Goal: Transaction & Acquisition: Book appointment/travel/reservation

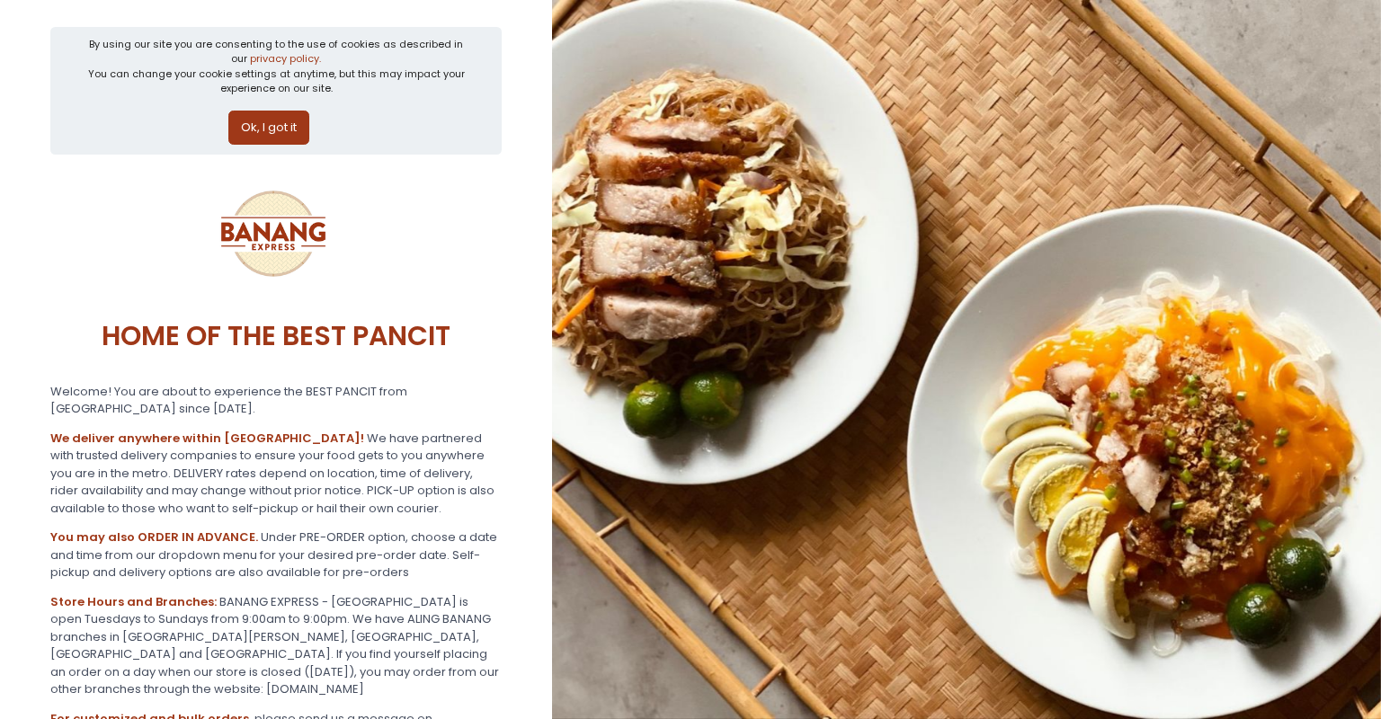
click at [288, 120] on button "Ok, I got it" at bounding box center [268, 128] width 81 height 34
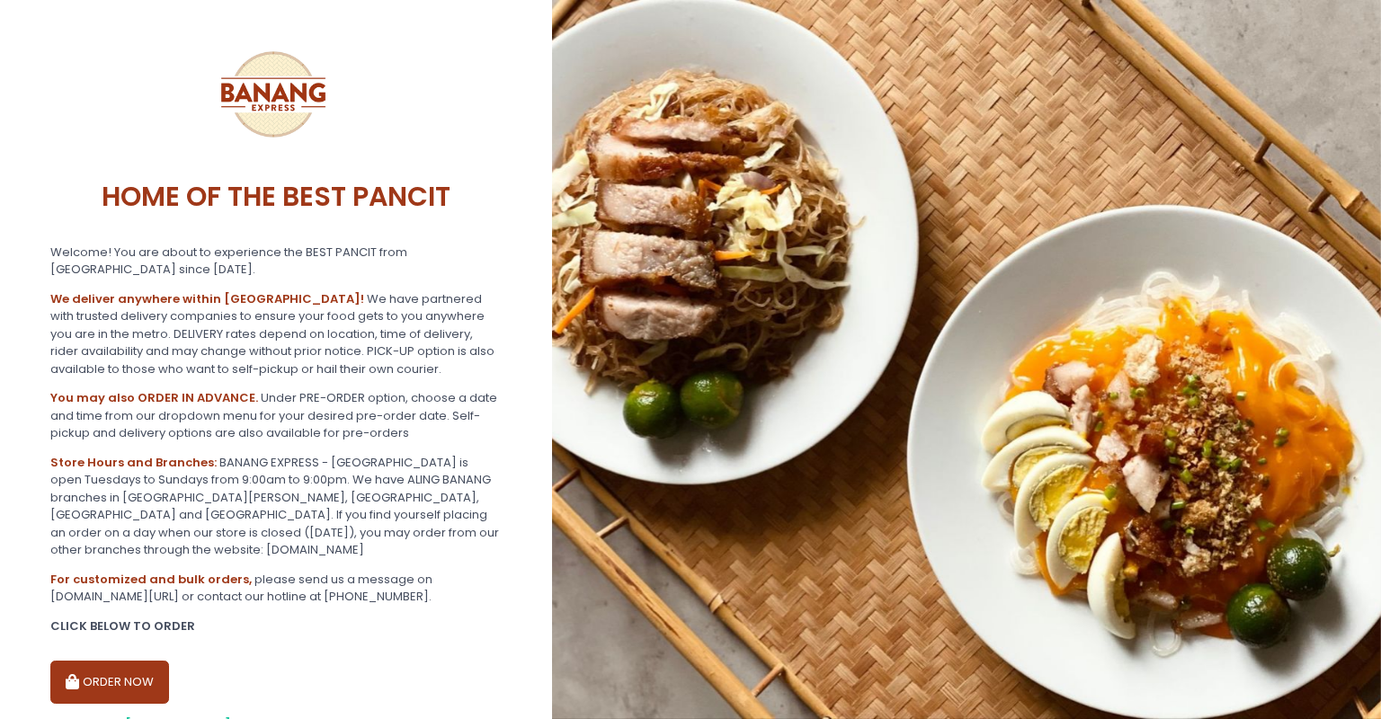
click at [119, 665] on button "ORDER NOW" at bounding box center [109, 682] width 119 height 43
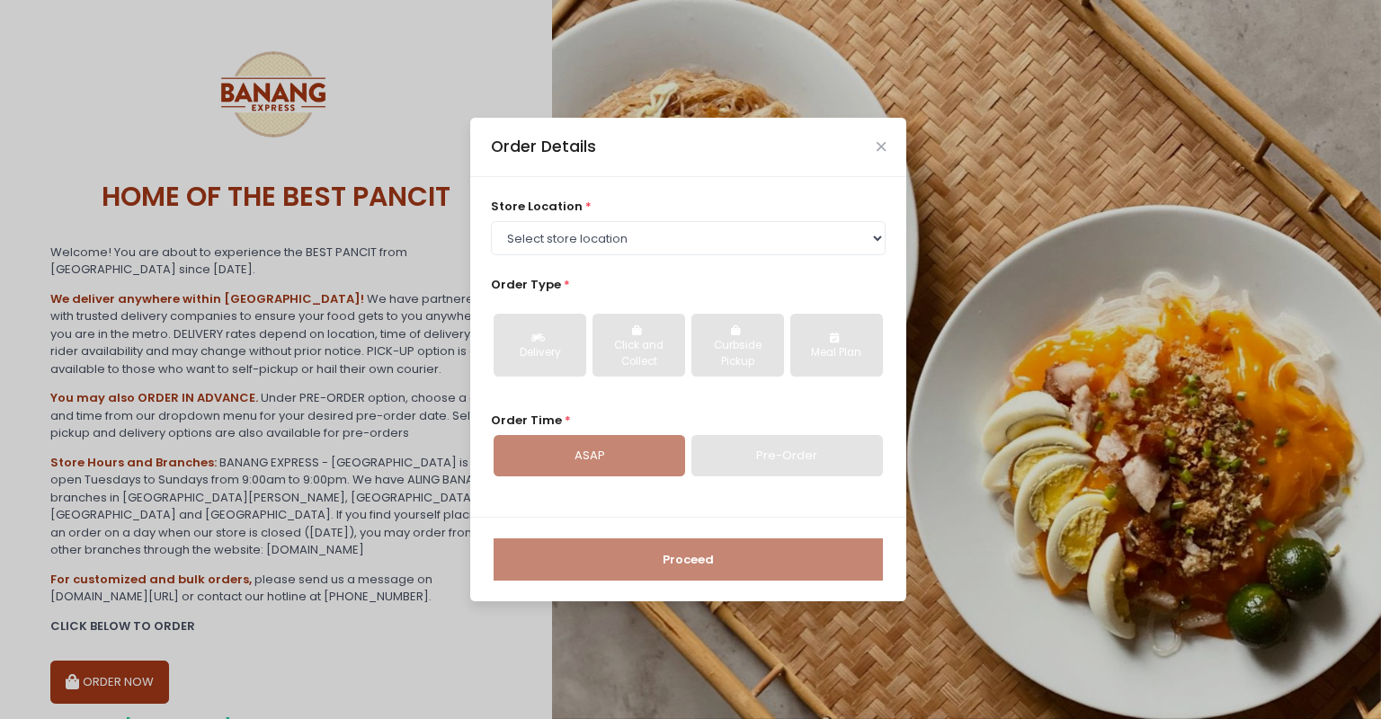
click at [796, 464] on div "Pre-Order" at bounding box center [788, 455] width 192 height 41
click at [770, 451] on div "Pre-Order" at bounding box center [788, 455] width 192 height 41
click at [491, 221] on select "Select store location BANANG EXPRESS - [GEOGRAPHIC_DATA], [GEOGRAPHIC_DATA] BAN…" at bounding box center [689, 238] width 396 height 34
select select "62ee0805b0024a001716a291"
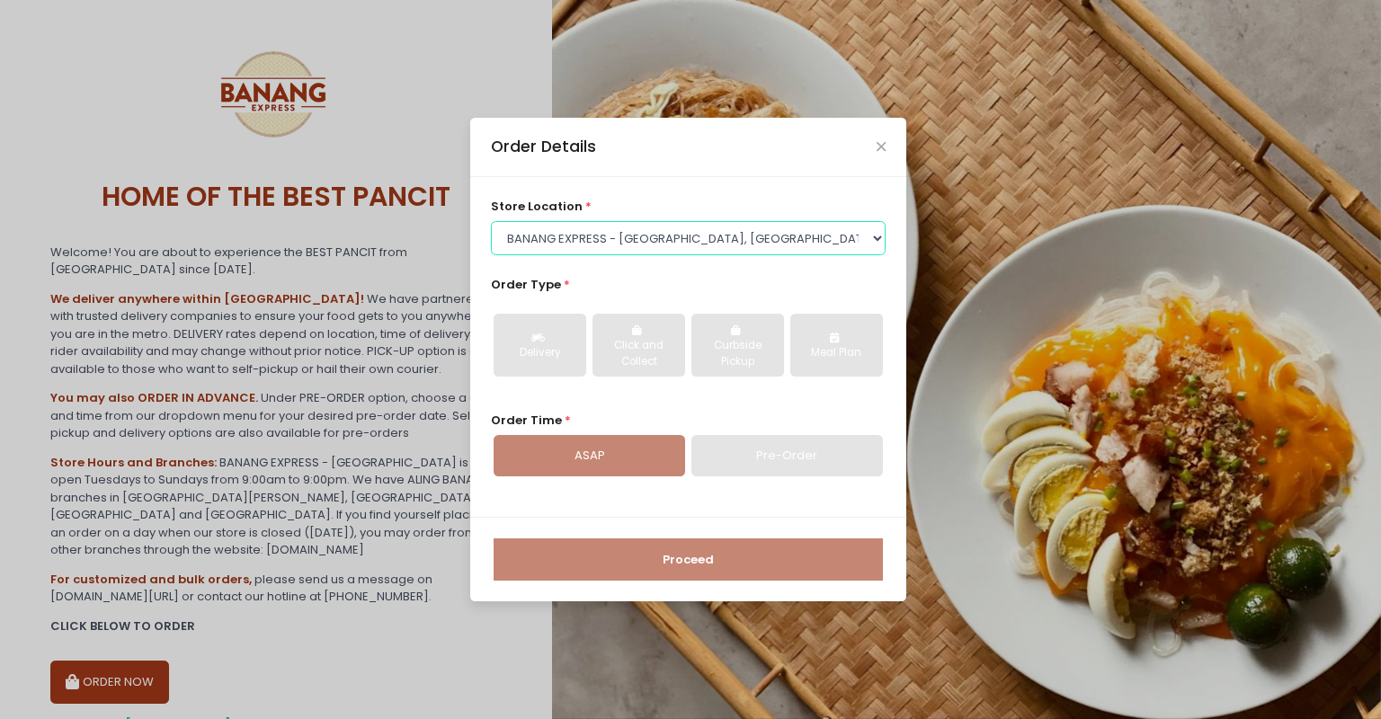
click option "BANANG EXPRESS - [GEOGRAPHIC_DATA], [GEOGRAPHIC_DATA]" at bounding box center [0, 0] width 0 height 0
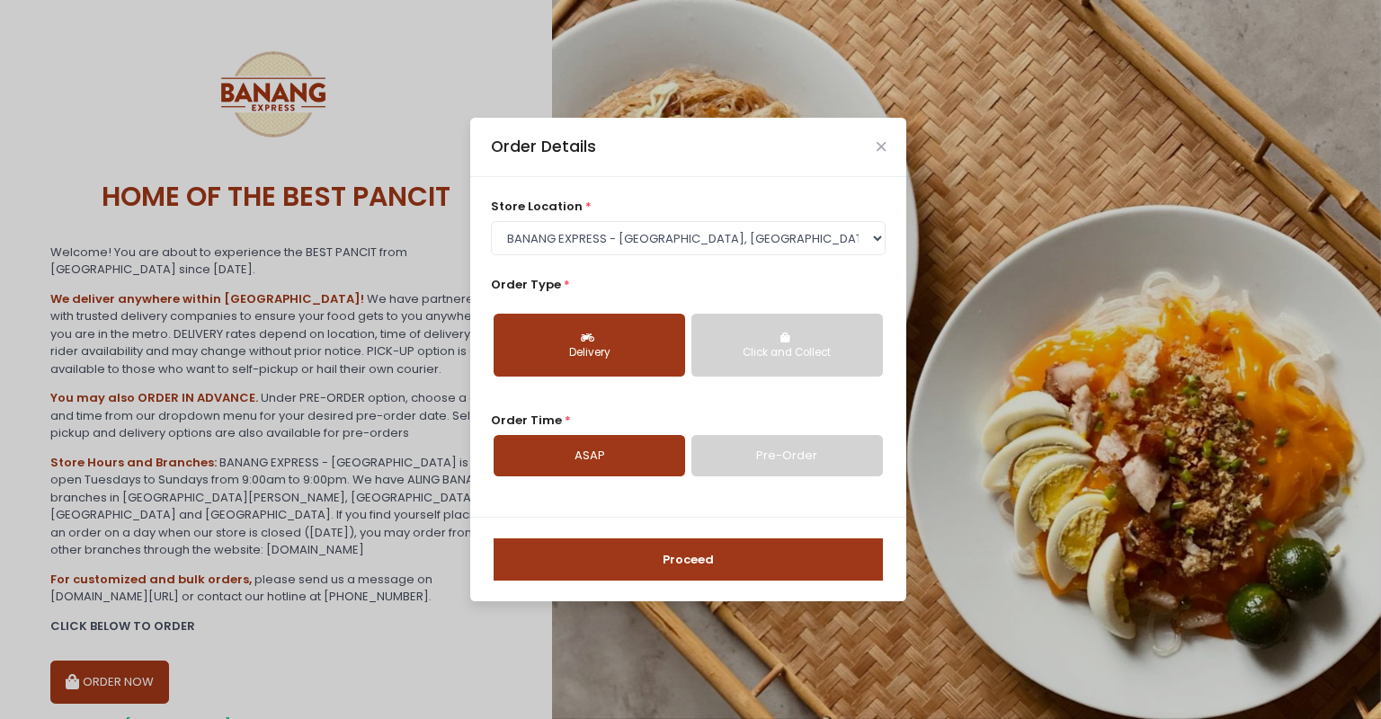
click at [802, 460] on link "Pre-Order" at bounding box center [788, 455] width 192 height 41
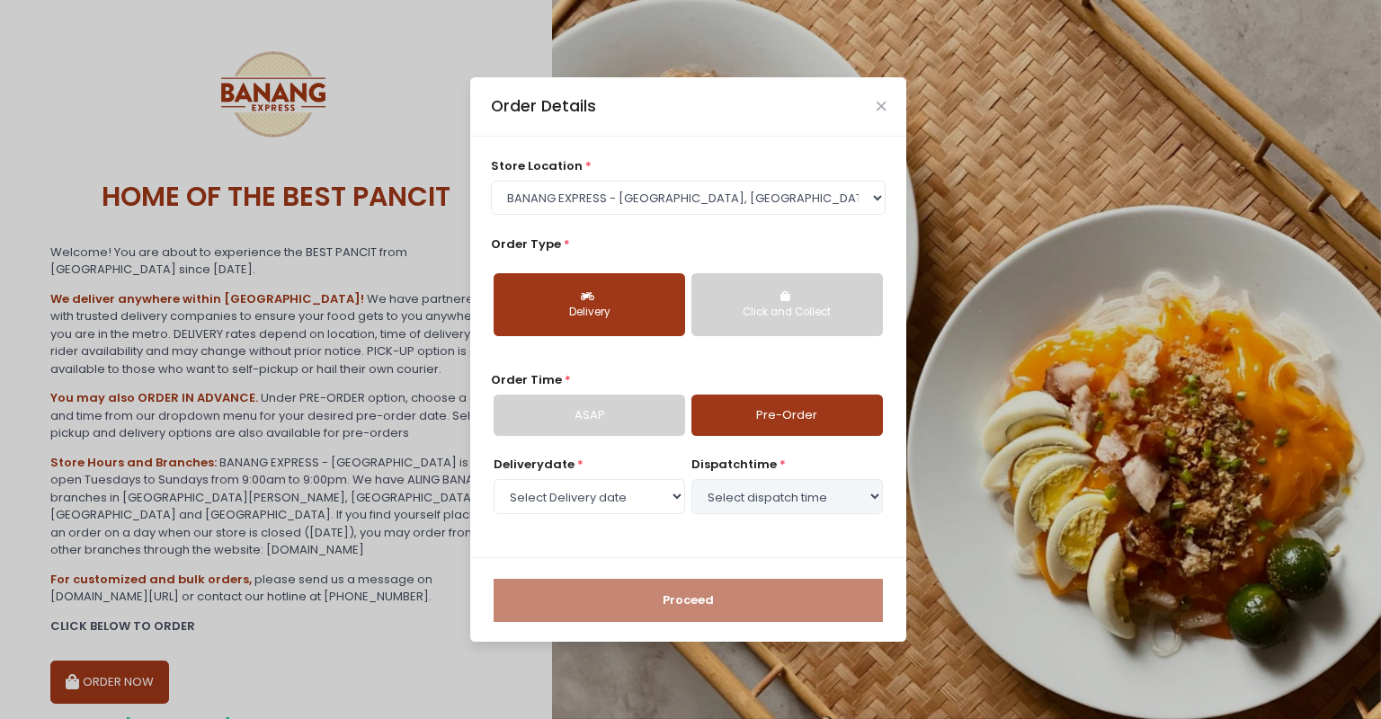
select select "[DATE]"
click at [692, 479] on select "Select dispatch time 08:00 AM - 08:30 AM 08:30 AM - 09:00 AM 09:00 AM - 09:30 A…" at bounding box center [788, 496] width 192 height 34
select select "14:00"
click option "02:00 PM - 02:30 PM" at bounding box center [0, 0] width 0 height 0
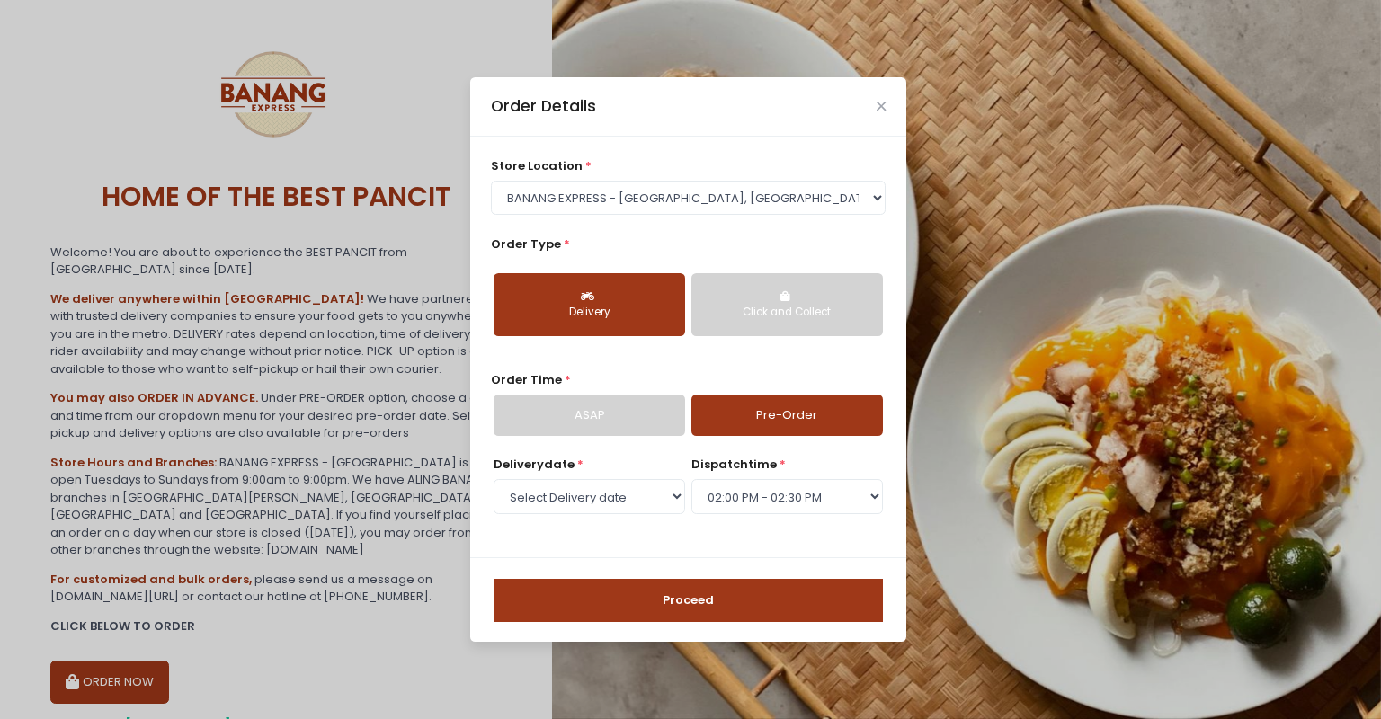
click at [724, 592] on button "Proceed" at bounding box center [688, 600] width 389 height 43
